Goal: Information Seeking & Learning: Learn about a topic

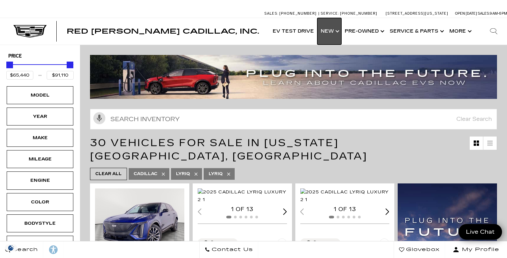
click at [339, 32] on link "Show New" at bounding box center [329, 31] width 24 height 27
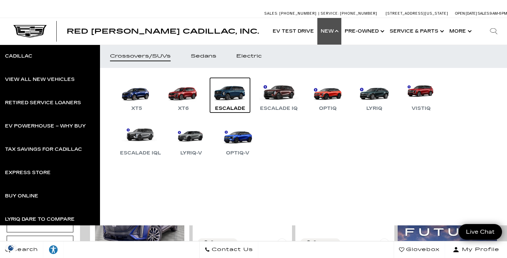
click at [235, 96] on link "Escalade" at bounding box center [230, 95] width 40 height 35
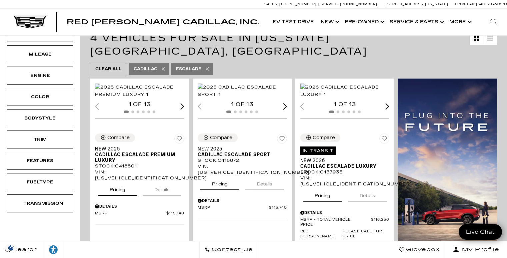
scroll to position [135, 0]
click at [172, 187] on button "Details" at bounding box center [162, 188] width 39 height 15
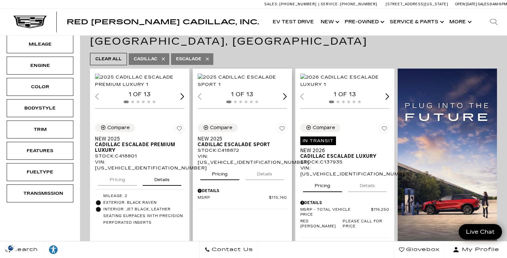
scroll to position [146, 0]
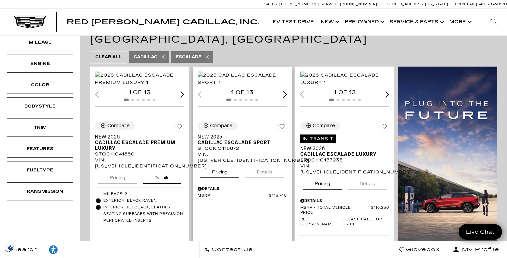
click at [267, 169] on button "Details" at bounding box center [264, 171] width 39 height 15
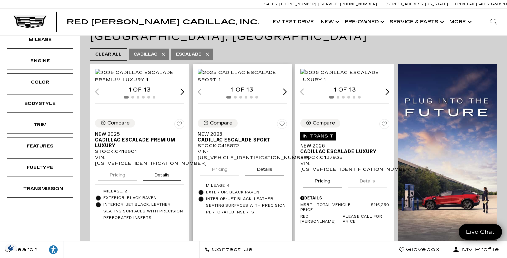
scroll to position [150, 0]
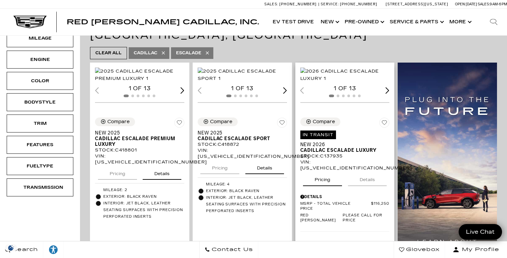
click at [371, 180] on button "Details" at bounding box center [367, 178] width 39 height 15
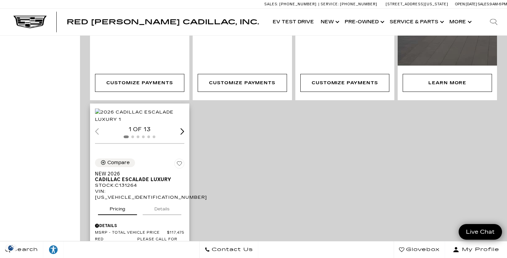
scroll to position [388, 0]
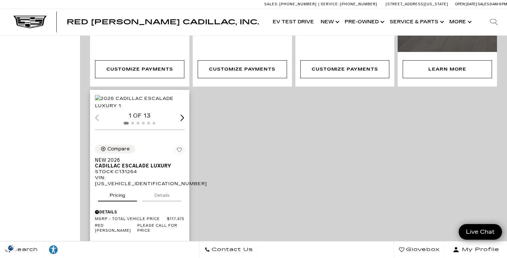
click at [166, 196] on button "Details" at bounding box center [162, 194] width 39 height 15
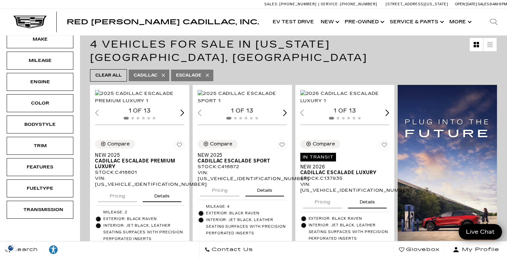
scroll to position [133, 0]
